Goal: Use online tool/utility: Utilize a website feature to perform a specific function

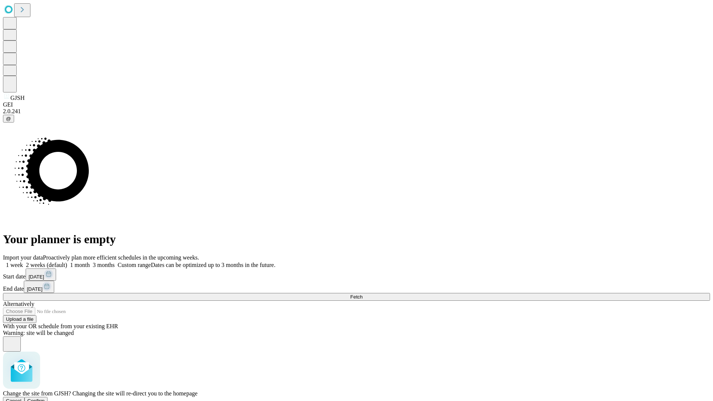
click at [45, 398] on span "Confirm" at bounding box center [35, 401] width 17 height 6
click at [67, 262] on label "2 weeks (default)" at bounding box center [45, 265] width 44 height 6
click at [362, 294] on span "Fetch" at bounding box center [356, 297] width 12 height 6
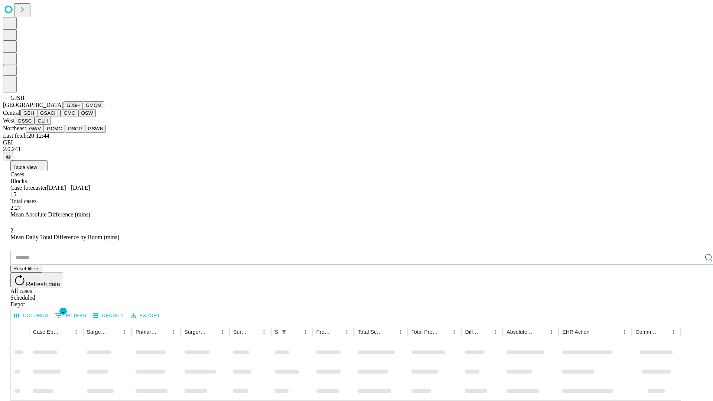
click at [83, 109] on button "GMCM" at bounding box center [94, 105] width 22 height 8
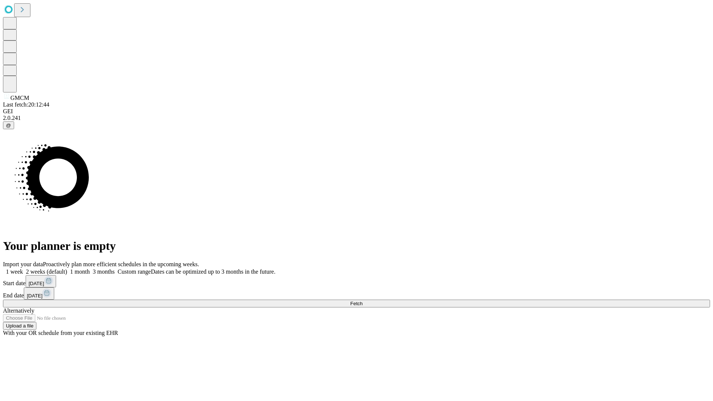
click at [362, 301] on span "Fetch" at bounding box center [356, 304] width 12 height 6
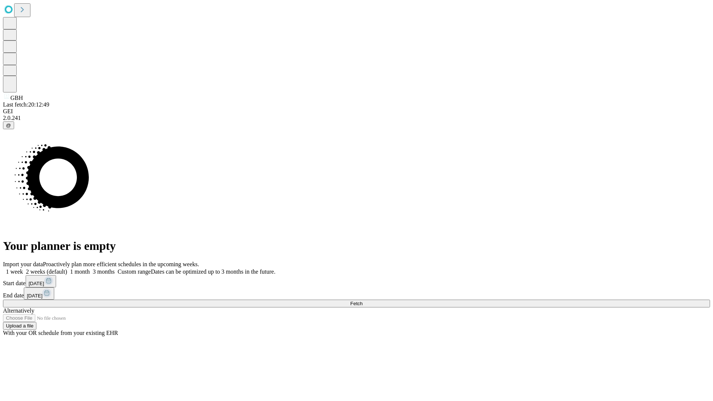
click at [67, 269] on label "2 weeks (default)" at bounding box center [45, 272] width 44 height 6
click at [362, 301] on span "Fetch" at bounding box center [356, 304] width 12 height 6
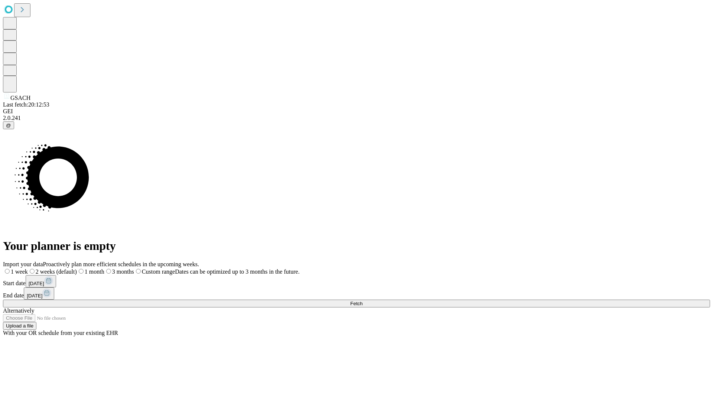
click at [77, 269] on label "2 weeks (default)" at bounding box center [52, 272] width 49 height 6
click at [362, 301] on span "Fetch" at bounding box center [356, 304] width 12 height 6
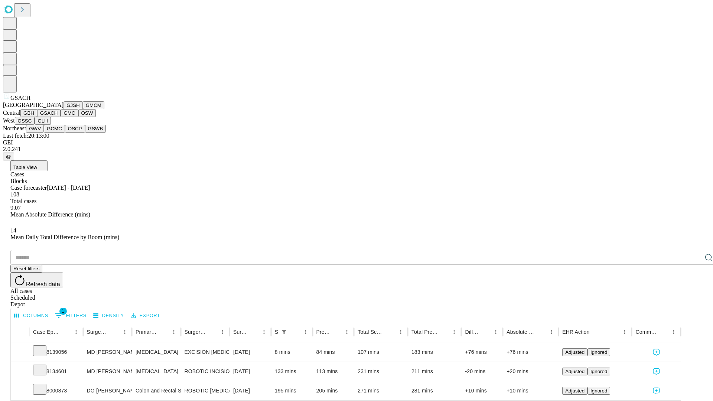
click at [61, 117] on button "GMC" at bounding box center [69, 113] width 17 height 8
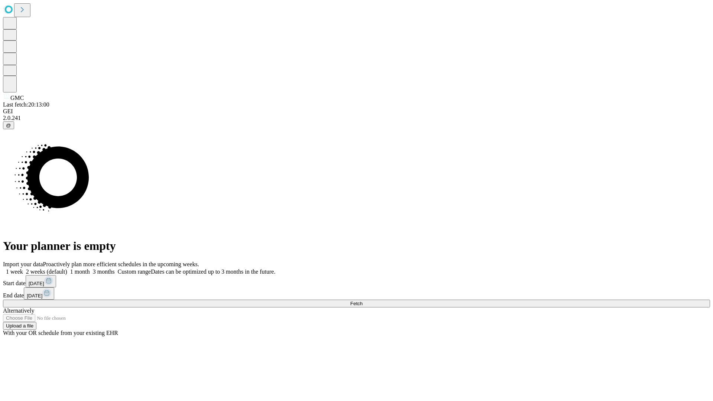
click at [67, 269] on label "2 weeks (default)" at bounding box center [45, 272] width 44 height 6
click at [362, 301] on span "Fetch" at bounding box center [356, 304] width 12 height 6
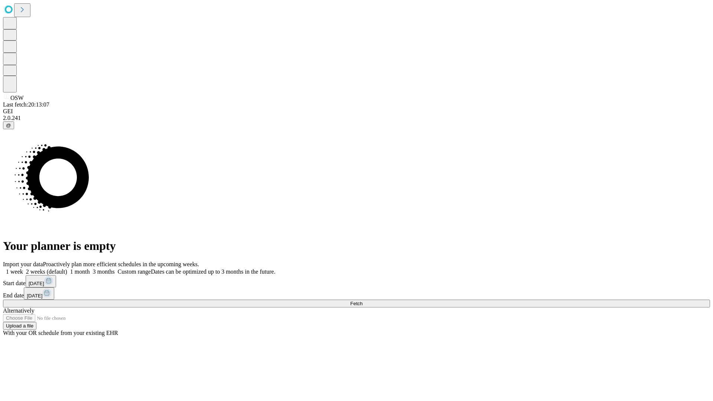
click at [67, 269] on label "2 weeks (default)" at bounding box center [45, 272] width 44 height 6
click at [362, 301] on span "Fetch" at bounding box center [356, 304] width 12 height 6
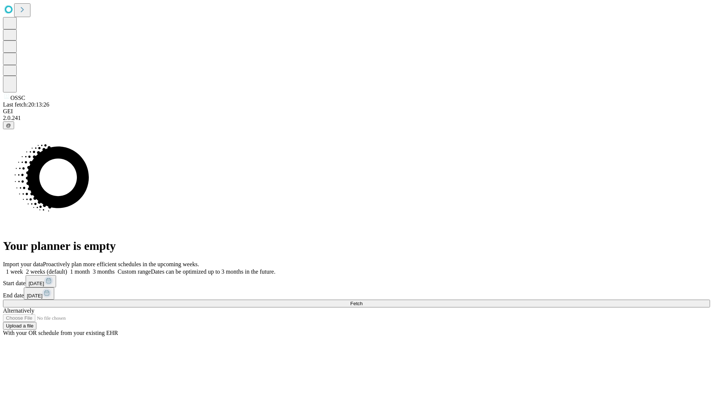
click at [67, 269] on label "2 weeks (default)" at bounding box center [45, 272] width 44 height 6
click at [362, 301] on span "Fetch" at bounding box center [356, 304] width 12 height 6
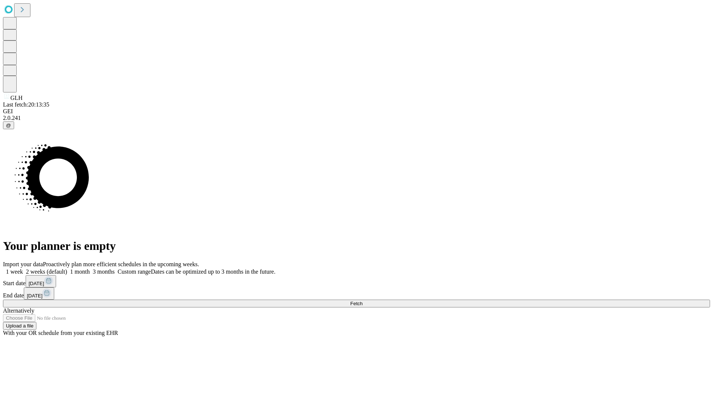
click at [67, 269] on label "2 weeks (default)" at bounding box center [45, 272] width 44 height 6
click at [362, 301] on span "Fetch" at bounding box center [356, 304] width 12 height 6
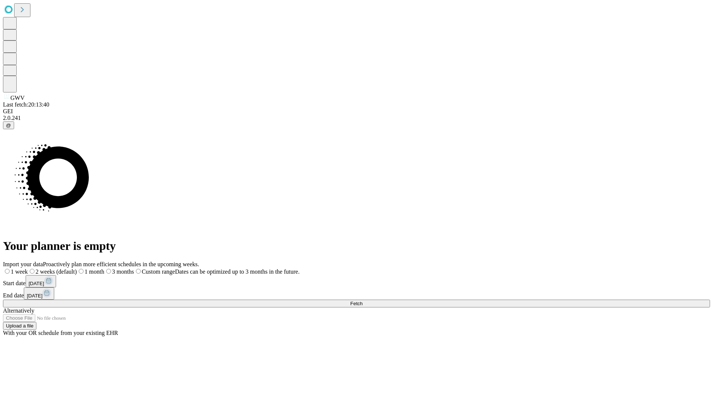
click at [362, 301] on span "Fetch" at bounding box center [356, 304] width 12 height 6
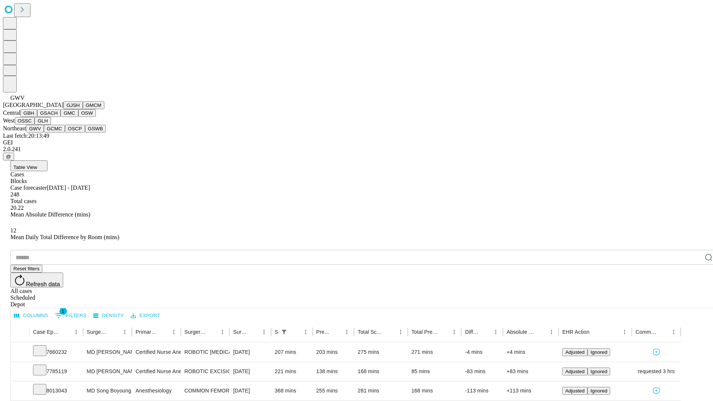
click at [58, 133] on button "GCMC" at bounding box center [54, 129] width 21 height 8
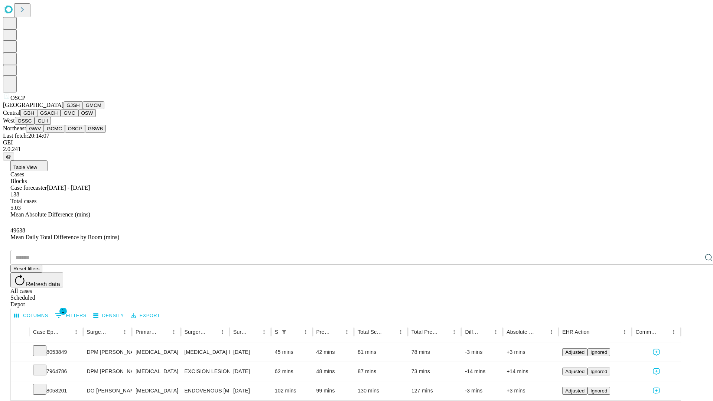
click at [85, 133] on button "GSWB" at bounding box center [95, 129] width 21 height 8
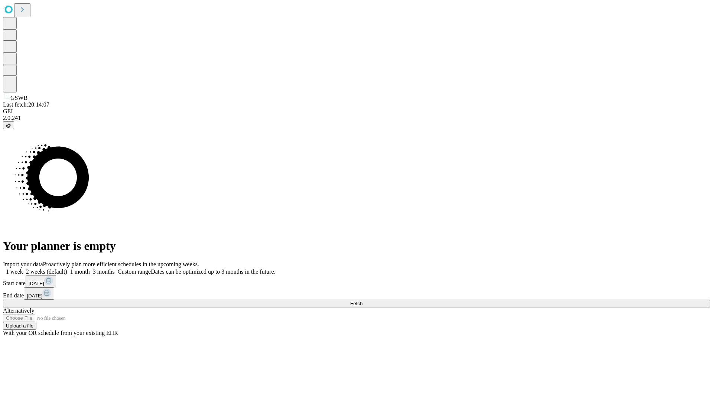
click at [67, 269] on label "2 weeks (default)" at bounding box center [45, 272] width 44 height 6
click at [362, 301] on span "Fetch" at bounding box center [356, 304] width 12 height 6
